Goal: Information Seeking & Learning: Learn about a topic

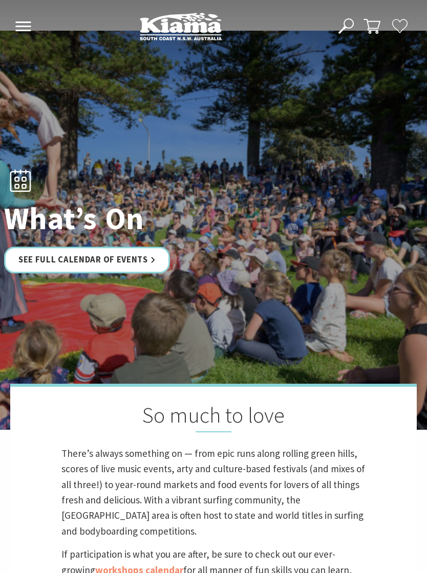
scroll to position [48, 0]
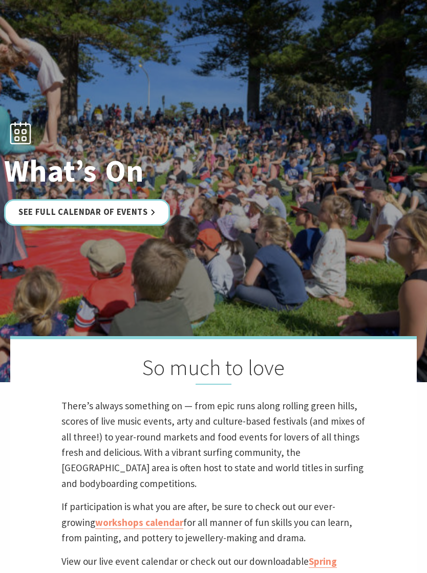
click at [148, 212] on link "See Full Calendar of Events" at bounding box center [87, 212] width 166 height 27
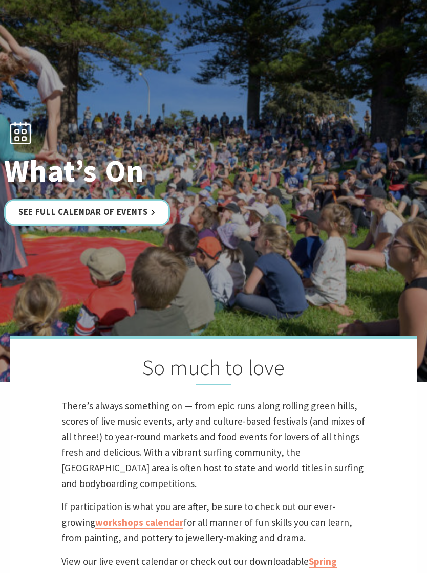
scroll to position [64, 0]
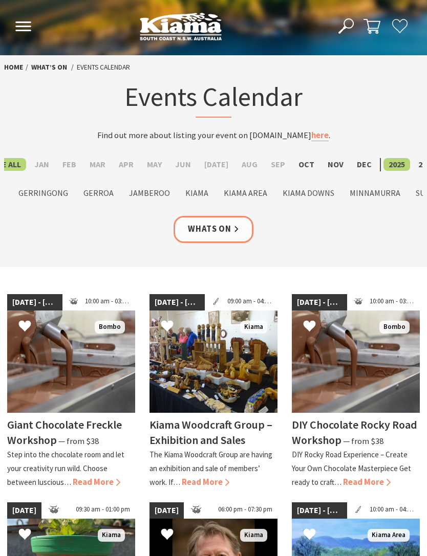
click at [299, 164] on label "Oct" at bounding box center [306, 164] width 26 height 13
click at [0, 0] on input "Oct" at bounding box center [0, 0] width 0 height 0
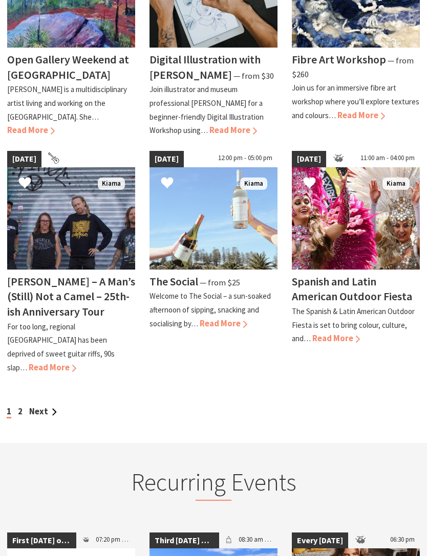
scroll to position [782, 0]
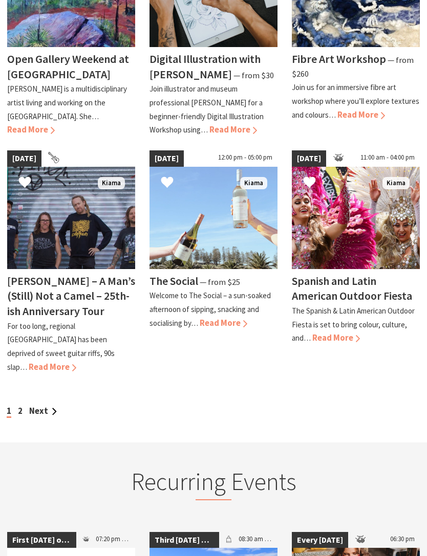
click at [38, 406] on link "Next" at bounding box center [43, 411] width 28 height 11
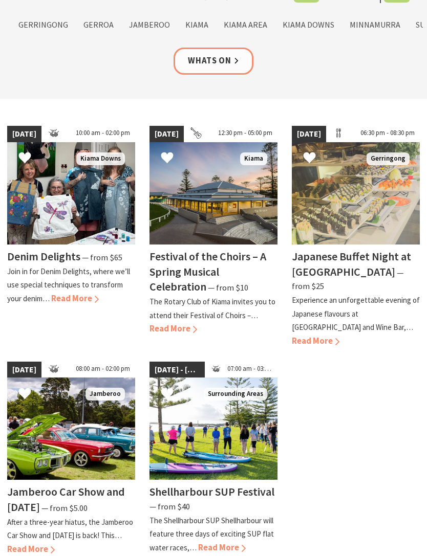
scroll to position [165, 0]
